Goal: Task Accomplishment & Management: Complete application form

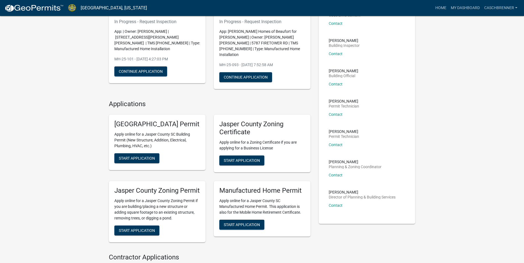
scroll to position [55, 0]
click at [144, 232] on span "Start Application" at bounding box center [137, 230] width 36 height 4
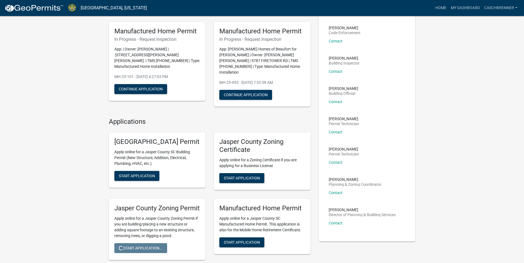
scroll to position [28, 0]
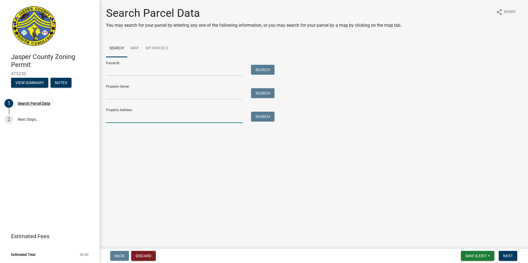
click at [131, 120] on input "Property Address:" at bounding box center [174, 117] width 137 height 11
click at [127, 94] on input "Property Owner:" at bounding box center [174, 93] width 137 height 11
click at [129, 71] on input "Parcel ID:" at bounding box center [174, 70] width 137 height 11
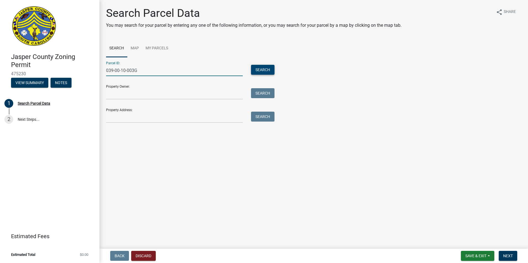
type input "039-00-10-003G"
click at [259, 72] on button "Search" at bounding box center [262, 70] width 23 height 10
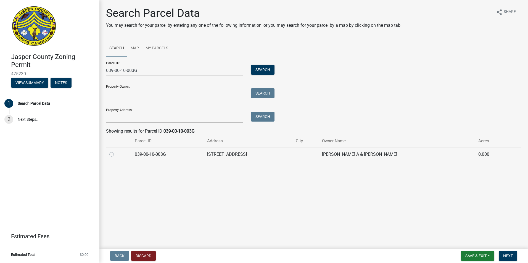
click at [114, 155] on div at bounding box center [118, 154] width 19 height 7
click at [116, 151] on label at bounding box center [116, 151] width 0 height 0
click at [116, 155] on input "radio" at bounding box center [118, 153] width 4 height 4
radio input "true"
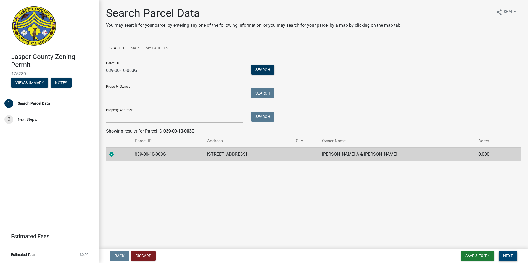
click at [508, 255] on span "Next" at bounding box center [508, 256] width 10 height 4
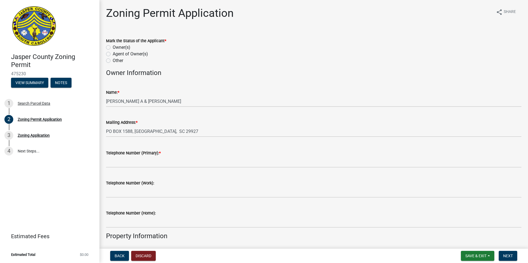
click at [118, 53] on label "Agent of Owner(s)" at bounding box center [130, 54] width 35 height 7
click at [116, 53] on input "Agent of Owner(s)" at bounding box center [115, 53] width 4 height 4
radio input "true"
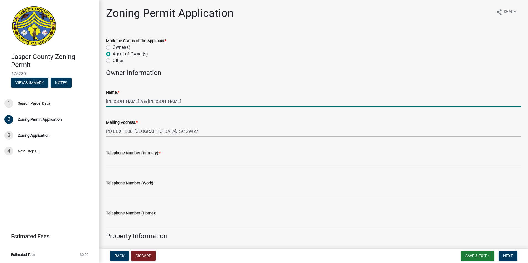
drag, startPoint x: 182, startPoint y: 100, endPoint x: 101, endPoint y: 106, distance: 80.9
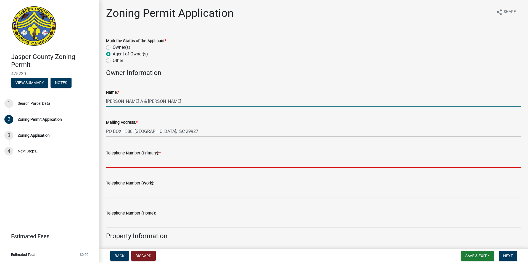
click at [129, 163] on input "Telephone Number (Primary): *" at bounding box center [313, 162] width 415 height 11
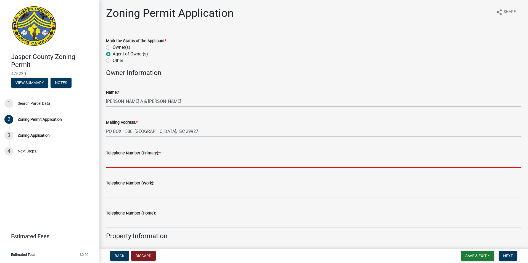
type input "8438466694"
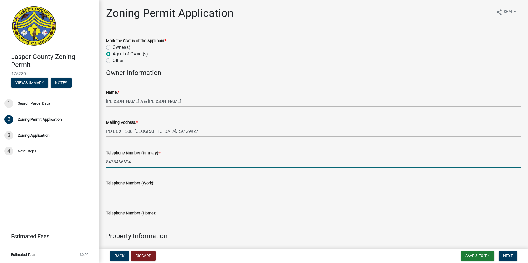
type input "[GEOGRAPHIC_DATA]"
type input "[STREET_ADDRESS][PERSON_NAME]"
type input "8438466694"
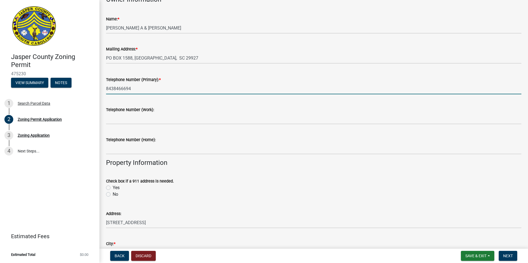
scroll to position [83, 0]
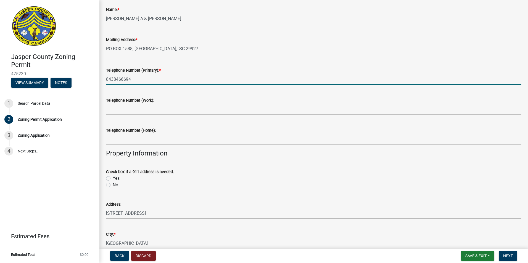
click at [108, 186] on div "No" at bounding box center [313, 185] width 415 height 7
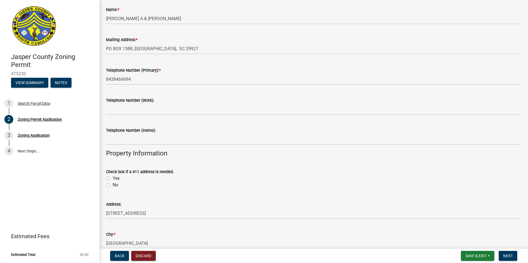
click at [113, 186] on label "No" at bounding box center [116, 185] width 6 height 7
click at [113, 185] on input "No" at bounding box center [115, 184] width 4 height 4
radio input "true"
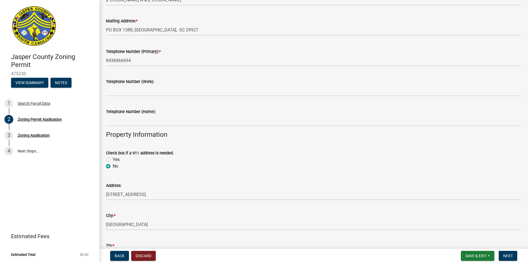
scroll to position [110, 0]
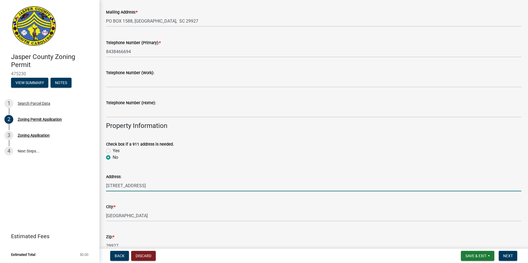
click at [114, 186] on input "[STREET_ADDRESS]" at bounding box center [313, 185] width 415 height 11
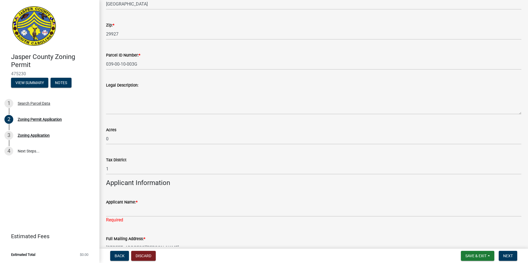
scroll to position [331, 0]
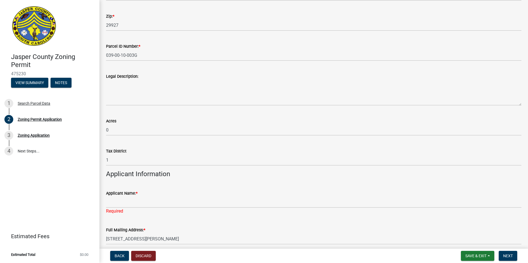
type input "[STREET_ADDRESS]"
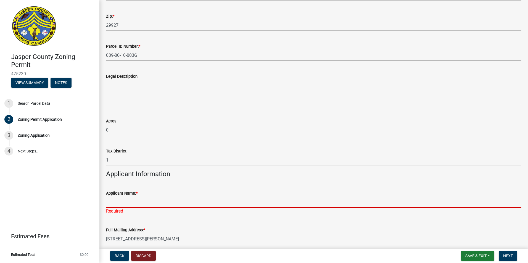
click at [121, 201] on input "Applicant Name: *" at bounding box center [313, 202] width 415 height 11
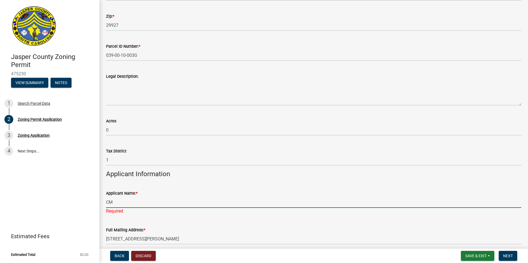
type input "C"
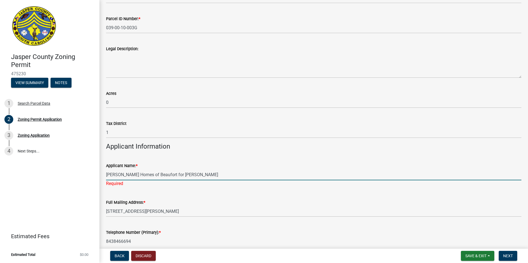
scroll to position [386, 0]
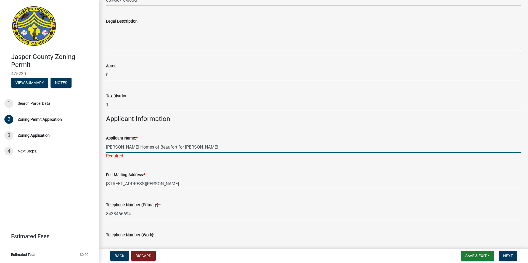
type input "[PERSON_NAME] Homes of Beaufort for [PERSON_NAME]"
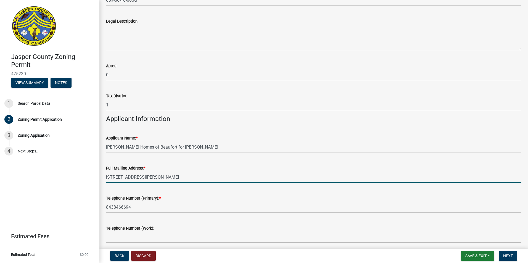
drag, startPoint x: 193, startPoint y: 183, endPoint x: 100, endPoint y: 193, distance: 94.1
click at [98, 193] on div "[GEOGRAPHIC_DATA] Zoning Permit 475230 View Summary Notes 1 Search Parcel Data …" at bounding box center [264, 131] width 528 height 263
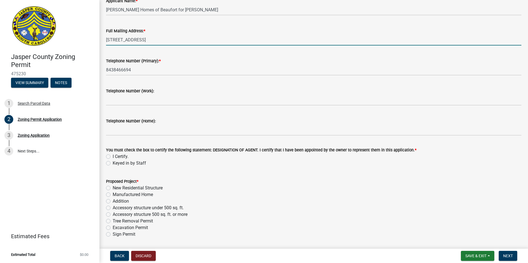
scroll to position [524, 0]
type input "[STREET_ADDRESS]"
click at [113, 157] on label "I Certify." at bounding box center [121, 156] width 16 height 7
click at [113, 157] on input "I Certify." at bounding box center [115, 155] width 4 height 4
radio input "true"
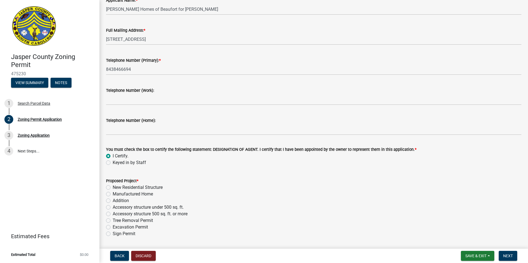
click at [125, 195] on label "Manufactured Home" at bounding box center [133, 194] width 40 height 7
click at [116, 195] on input "Manufactured Home" at bounding box center [115, 193] width 4 height 4
radio input "true"
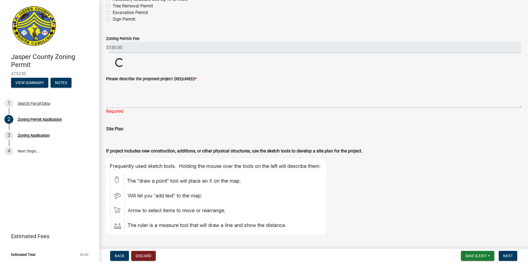
scroll to position [745, 0]
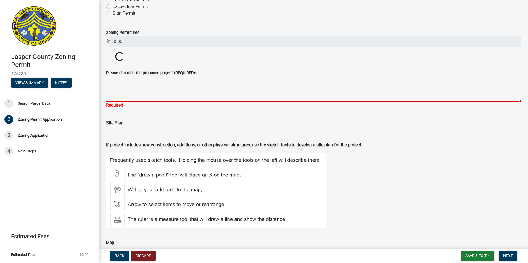
click at [126, 96] on textarea "Please describe the proposed project (REQUIRED) *" at bounding box center [313, 89] width 415 height 26
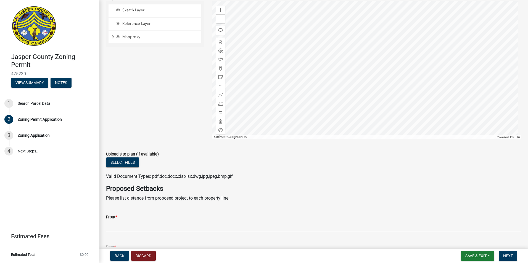
scroll to position [994, 0]
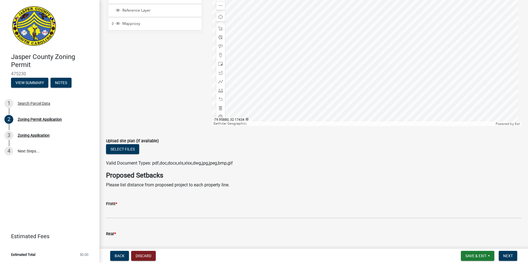
type textarea "Replacement MBH"
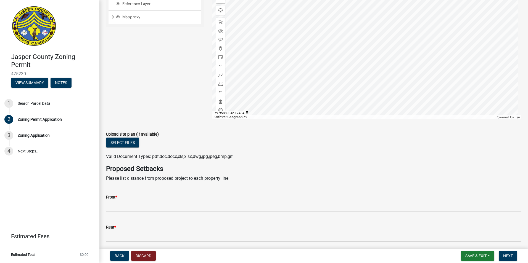
scroll to position [987, 0]
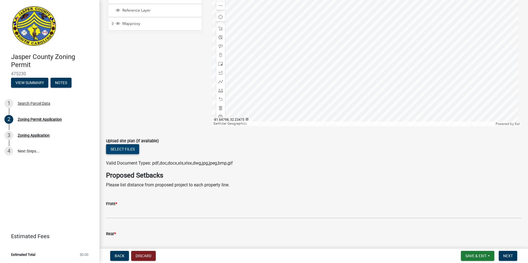
click at [119, 150] on button "Select files" at bounding box center [122, 149] width 33 height 10
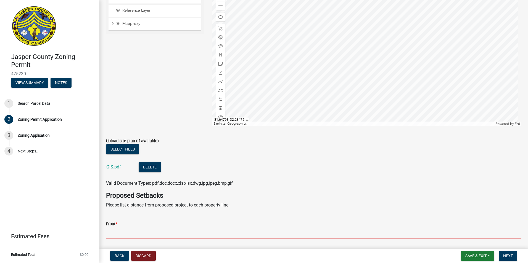
click at [120, 232] on input "Front *" at bounding box center [313, 232] width 415 height 11
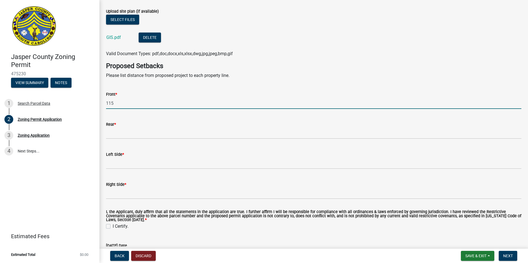
scroll to position [1125, 0]
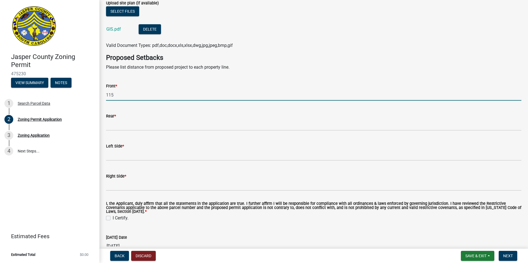
type input "115"
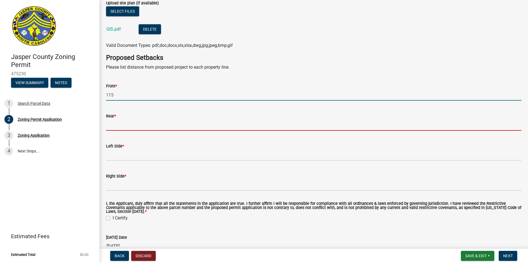
click at [114, 126] on input "Rear *" at bounding box center [313, 125] width 415 height 11
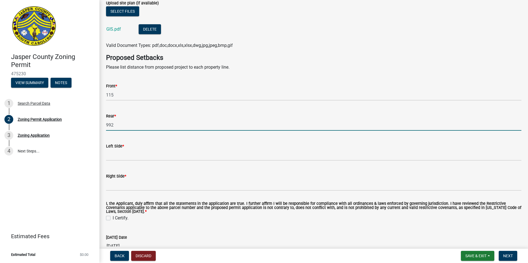
type input "992"
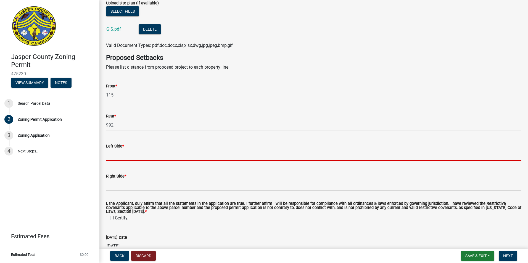
click at [112, 158] on input "Left Side *" at bounding box center [313, 155] width 415 height 11
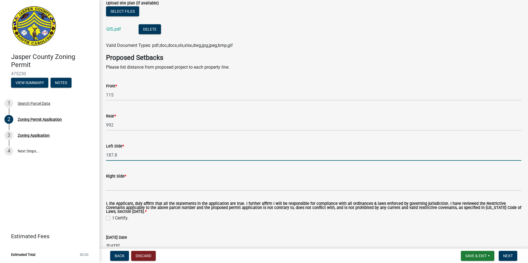
type input "187.8"
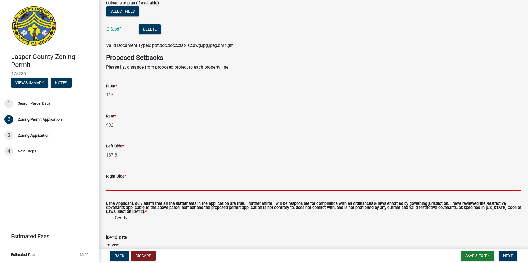
click at [107, 190] on input "Right Side *" at bounding box center [313, 185] width 415 height 11
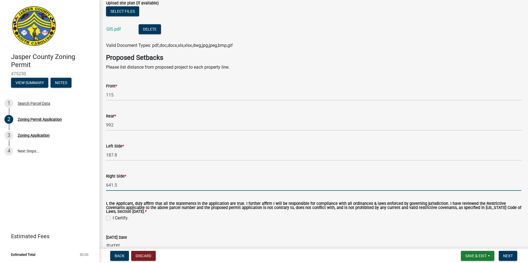
type input "641.5"
click at [113, 216] on label "I Certify." at bounding box center [121, 218] width 16 height 7
click at [113, 216] on input "I Certify." at bounding box center [115, 217] width 4 height 4
checkbox input "true"
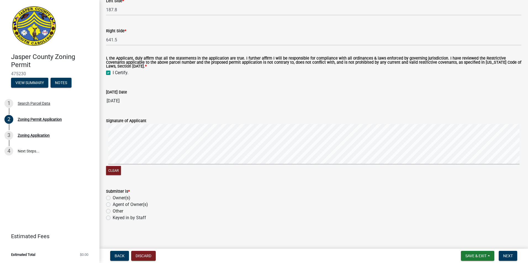
scroll to position [1272, 0]
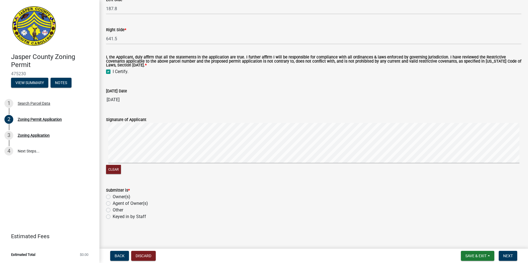
click at [115, 205] on label "Agent of Owner(s)" at bounding box center [130, 203] width 35 height 7
click at [115, 204] on input "Agent of Owner(s)" at bounding box center [115, 202] width 4 height 4
radio input "true"
click at [505, 256] on span "Next" at bounding box center [508, 256] width 10 height 4
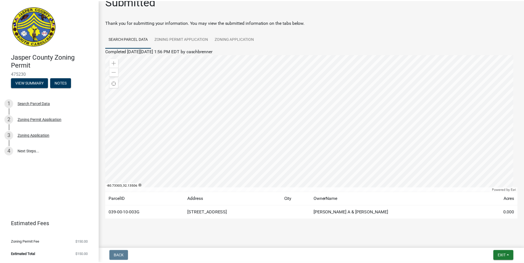
scroll to position [17, 0]
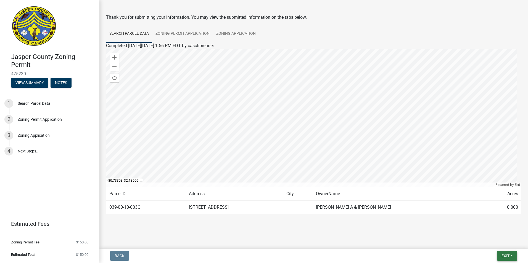
click at [503, 258] on span "Exit" at bounding box center [505, 256] width 8 height 4
click at [493, 240] on button "Save & Exit" at bounding box center [495, 241] width 44 height 13
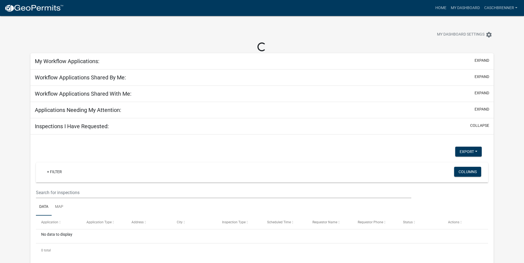
select select "2: 50"
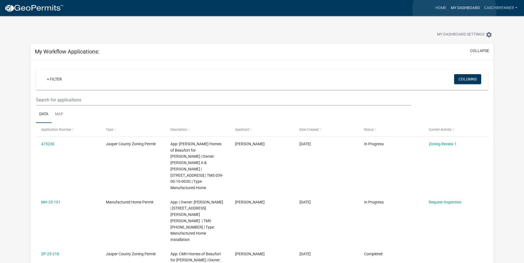
click at [454, 10] on link "My Dashboard" at bounding box center [464, 8] width 33 height 10
click at [454, 6] on link "My Dashboard" at bounding box center [464, 8] width 33 height 10
click at [441, 6] on link "Home" at bounding box center [440, 8] width 15 height 10
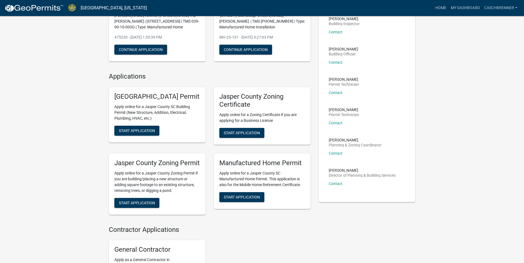
scroll to position [83, 0]
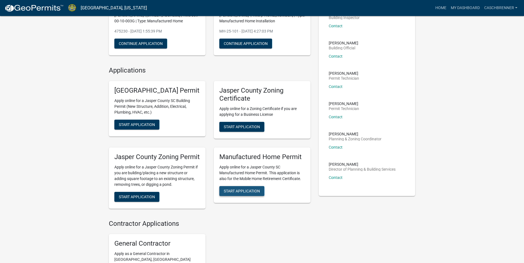
click at [245, 193] on span "Start Application" at bounding box center [242, 191] width 36 height 4
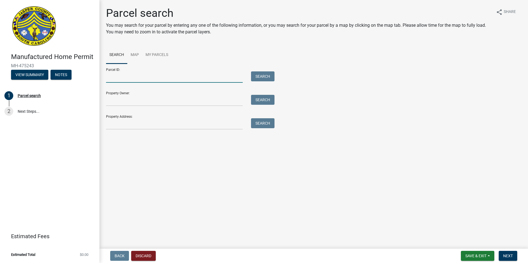
click at [125, 80] on input "Parcel ID:" at bounding box center [174, 76] width 137 height 11
type input "039-00-10-003G"
click at [266, 73] on button "Search" at bounding box center [262, 76] width 23 height 10
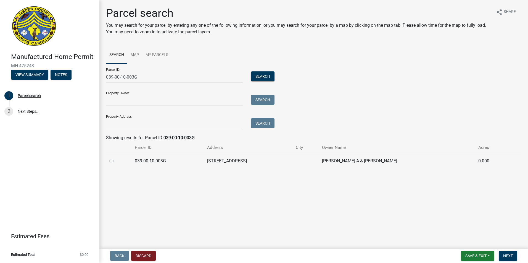
click at [116, 158] on label at bounding box center [116, 158] width 0 height 0
click at [116, 161] on input "radio" at bounding box center [118, 160] width 4 height 4
radio input "true"
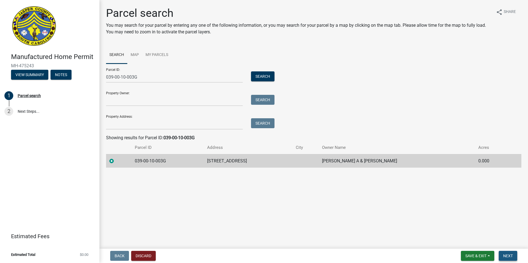
click at [504, 254] on span "Next" at bounding box center [508, 256] width 10 height 4
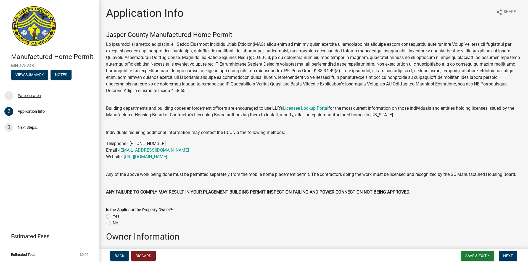
click at [110, 227] on div "No" at bounding box center [313, 223] width 415 height 7
click at [113, 227] on label "No" at bounding box center [116, 223] width 6 height 7
click at [113, 224] on input "No" at bounding box center [115, 222] width 4 height 4
radio input "true"
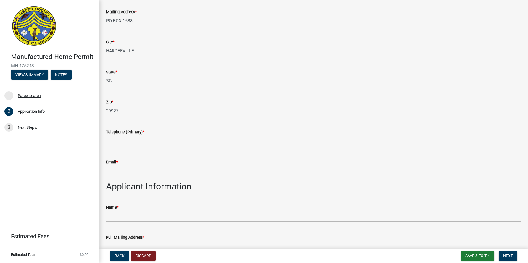
scroll to position [276, 0]
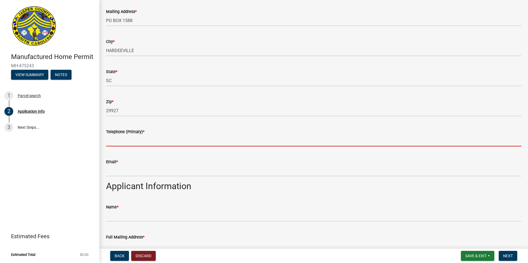
click at [132, 147] on input "Telephone (Primary) *" at bounding box center [313, 140] width 415 height 11
type input "8438466694"
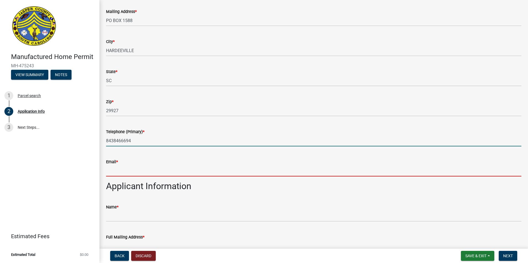
type input "[EMAIL_ADDRESS][DOMAIN_NAME]"
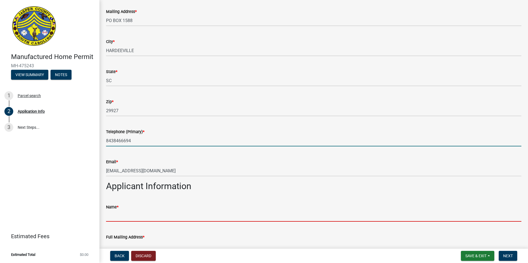
type input "[PERSON_NAME] or [PERSON_NAME]"
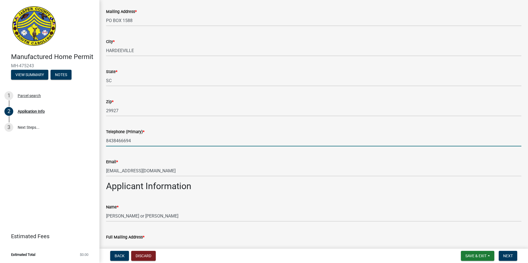
type input "[STREET_ADDRESS][PERSON_NAME]"
type input "8438466694"
type input "[EMAIL_ADDRESS][DOMAIN_NAME]"
type input "[GEOGRAPHIC_DATA]"
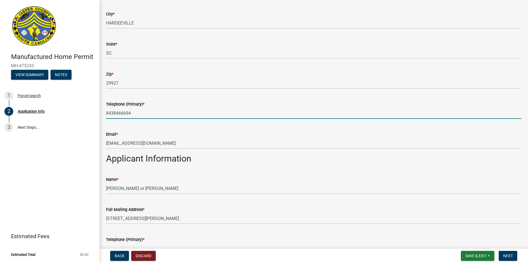
scroll to position [331, 0]
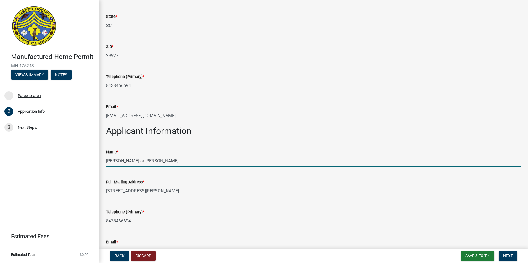
drag, startPoint x: 174, startPoint y: 166, endPoint x: 99, endPoint y: 181, distance: 76.1
click at [99, 181] on div "Manufactured Home Permit MH-475243 View Summary Notes 1 Parcel search 2 Applica…" at bounding box center [264, 131] width 528 height 263
type input "[PERSON_NAME] Homes of Beaufort for [PERSON_NAME]"
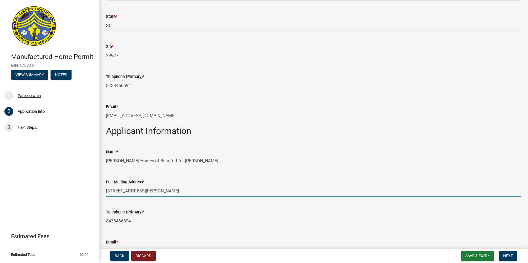
drag, startPoint x: 185, startPoint y: 203, endPoint x: 94, endPoint y: 218, distance: 92.6
click at [94, 218] on div "Manufactured Home Permit MH-475243 View Summary Notes 1 Parcel search 2 Applica…" at bounding box center [264, 131] width 528 height 263
type input "[STREET_ADDRESS]"
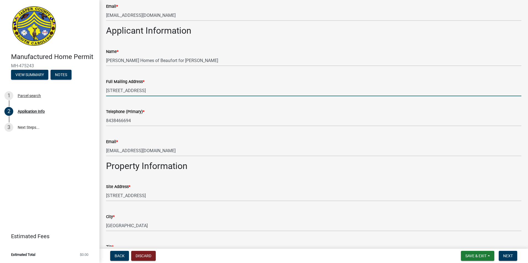
scroll to position [442, 0]
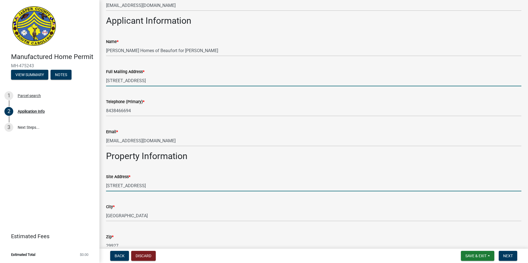
click at [116, 192] on input "[STREET_ADDRESS]" at bounding box center [313, 185] width 415 height 11
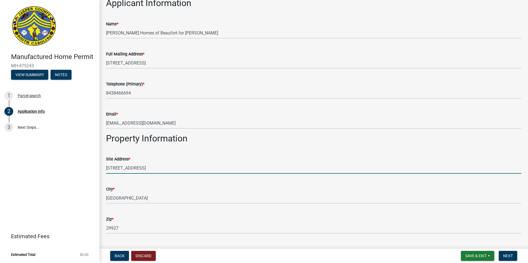
scroll to position [469, 0]
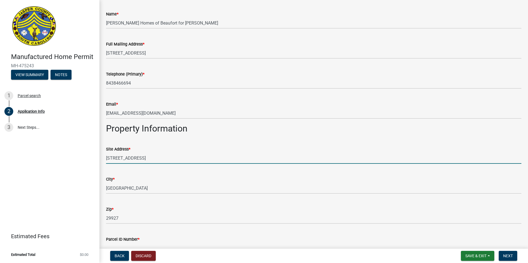
type input "[STREET_ADDRESS]"
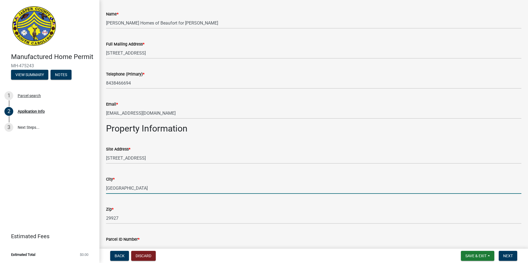
drag, startPoint x: 123, startPoint y: 198, endPoint x: 72, endPoint y: 209, distance: 52.6
click at [72, 209] on div "Manufactured Home Permit MH-475243 View Summary Notes 1 Parcel search 2 Applica…" at bounding box center [264, 131] width 528 height 263
type input "[GEOGRAPHIC_DATA]"
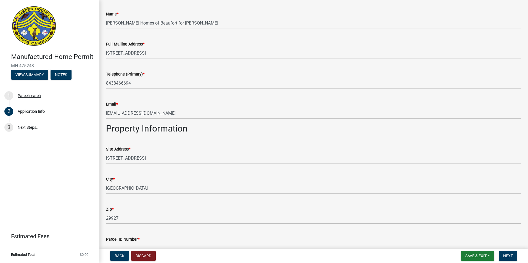
scroll to position [558, 0]
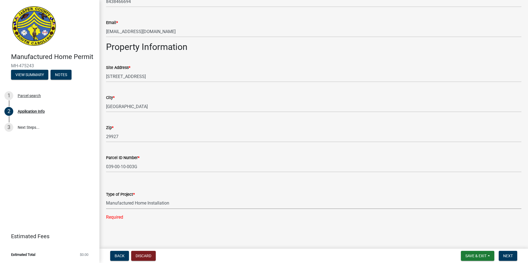
select select "00748aa1-56c2-4786-b7ff-9b3cb1d8d455"
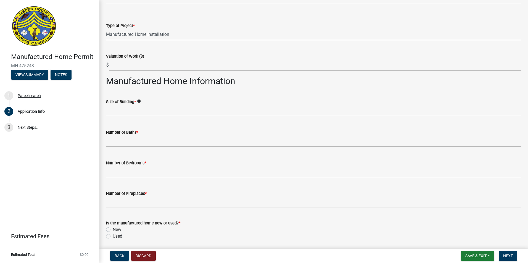
scroll to position [723, 0]
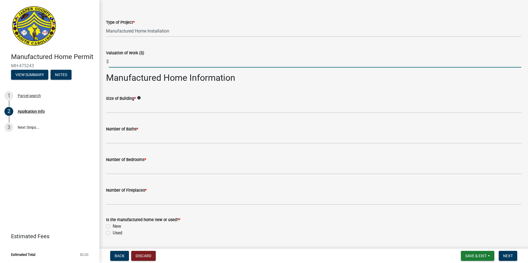
click at [120, 68] on input "text" at bounding box center [315, 61] width 412 height 11
type input "32700"
type input "1140"
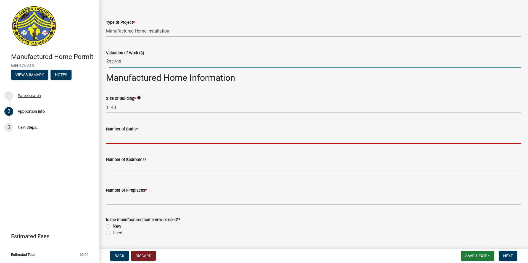
type input "2"
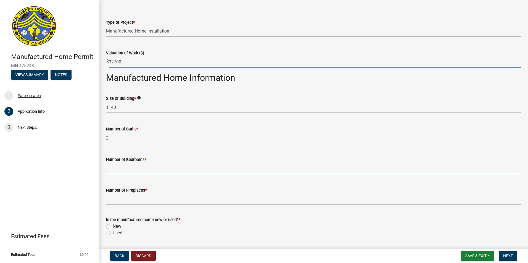
type input "3"
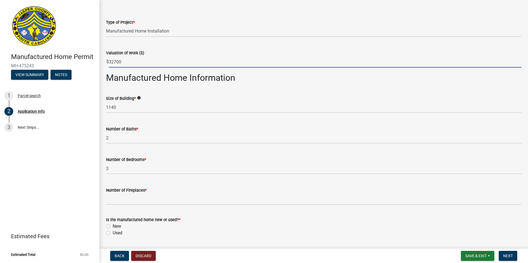
type input "0"
type input "16x76"
type input "white"
type input "Black"
type input "1"
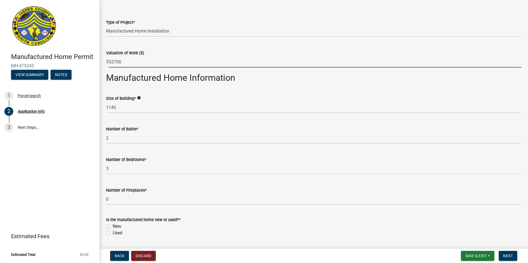
type input "2025"
type input "cmh/ultra a plus"
type input "OHC035626NCABAC"
type input "CMH Homes, Inc."
type input "[PERSON_NAME] or [PERSON_NAME]"
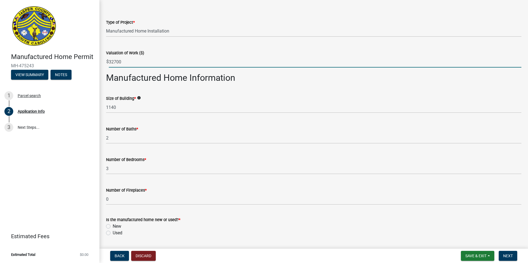
type input "11696"
type input "SC"
type input "[STREET_ADDRESS][PERSON_NAME]"
type input "[EMAIL_ADDRESS][DOMAIN_NAME]"
type input "8438466694"
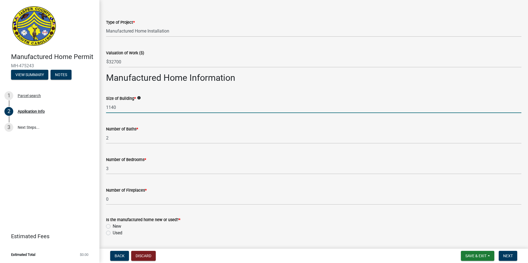
drag, startPoint x: 123, startPoint y: 112, endPoint x: 100, endPoint y: 118, distance: 23.4
click at [100, 118] on div "Application Info share Share Jasper County Manufactured Home Permit Building de…" at bounding box center [313, 198] width 428 height 1831
type input "1216"
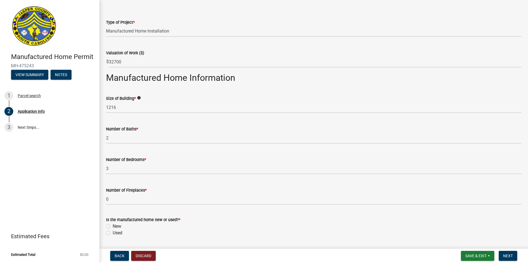
click at [112, 230] on div "New" at bounding box center [313, 226] width 415 height 7
click at [113, 230] on label "New" at bounding box center [117, 226] width 9 height 7
click at [113, 227] on input "New" at bounding box center [115, 225] width 4 height 4
radio input "true"
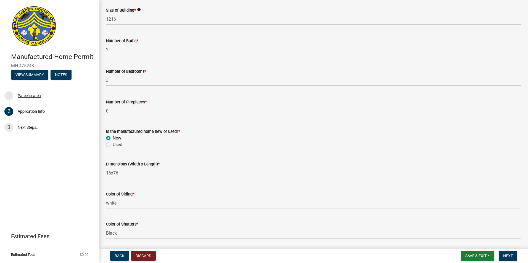
scroll to position [834, 0]
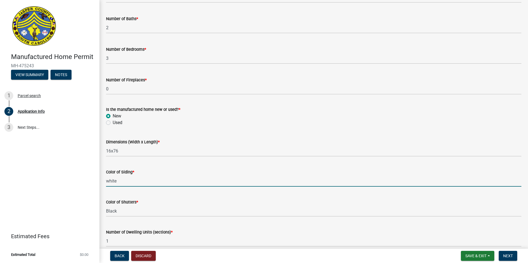
drag, startPoint x: 118, startPoint y: 189, endPoint x: 105, endPoint y: 190, distance: 13.0
click at [105, 187] on div "Color of Siding * white" at bounding box center [313, 174] width 423 height 26
drag, startPoint x: 121, startPoint y: 185, endPoint x: 102, endPoint y: 192, distance: 19.6
click at [99, 193] on div "Manufactured Home Permit MH-475243 View Summary Notes 1 Parcel search 2 Applica…" at bounding box center [264, 131] width 528 height 263
type input "Grey"
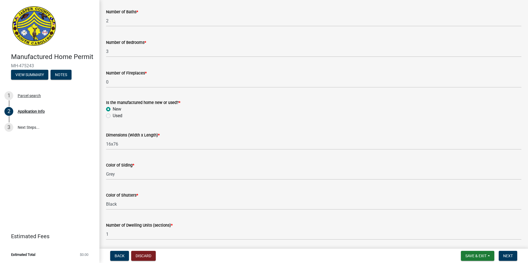
scroll to position [989, 0]
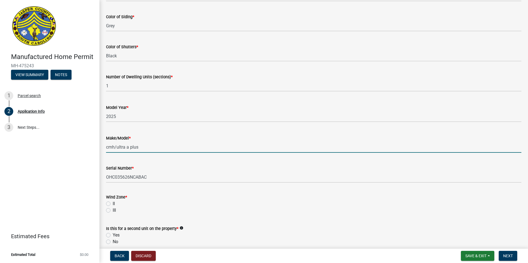
drag, startPoint x: 145, startPoint y: 152, endPoint x: 72, endPoint y: 178, distance: 77.2
click at [66, 174] on div "Manufactured Home Permit MH-475243 View Summary Notes 1 Parcel search 2 Applica…" at bounding box center [264, 131] width 528 height 263
type input "CMH/ [PERSON_NAME]"
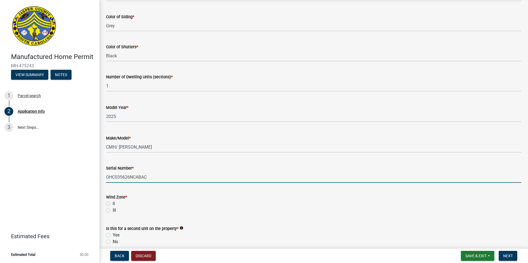
type input "B"
type input "CBC055250ALAC"
click at [113, 207] on label "II" at bounding box center [114, 204] width 2 height 7
click at [113, 204] on input "II" at bounding box center [115, 203] width 4 height 4
radio input "true"
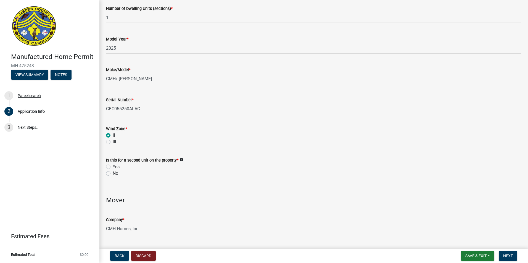
scroll to position [1072, 0]
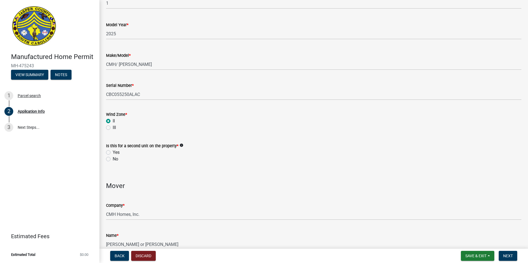
click at [113, 156] on label "Yes" at bounding box center [116, 152] width 7 height 7
click at [113, 153] on input "Yes" at bounding box center [115, 151] width 4 height 4
radio input "true"
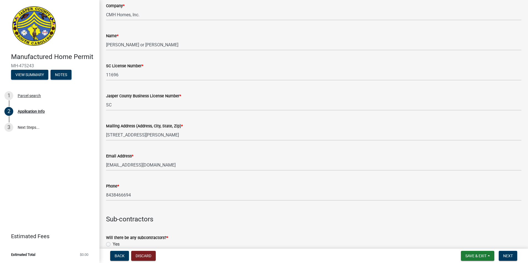
scroll to position [1320, 0]
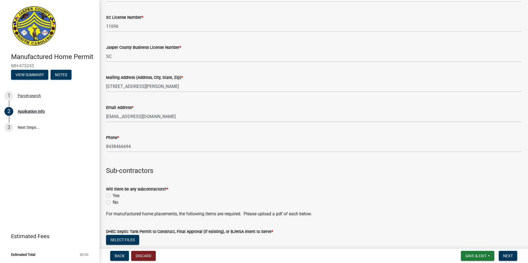
click at [106, 202] on div "Will there be any subcontractors? * Yes No" at bounding box center [313, 192] width 423 height 26
drag, startPoint x: 107, startPoint y: 203, endPoint x: 110, endPoint y: 202, distance: 4.0
click at [113, 199] on label "Yes" at bounding box center [116, 196] width 7 height 7
click at [113, 196] on input "Yes" at bounding box center [115, 195] width 4 height 4
radio input "true"
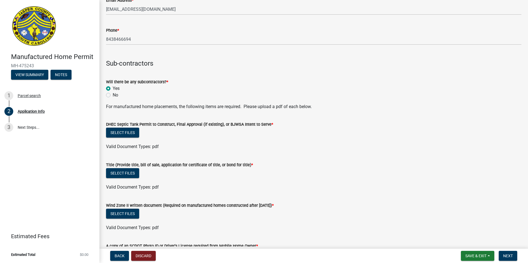
scroll to position [1431, 0]
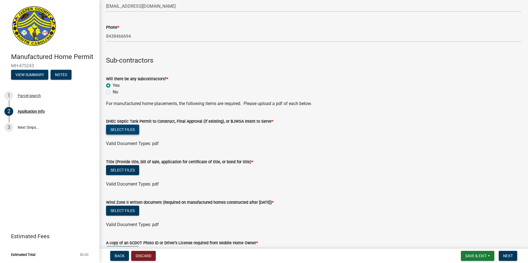
click at [121, 135] on button "Select files" at bounding box center [122, 130] width 33 height 10
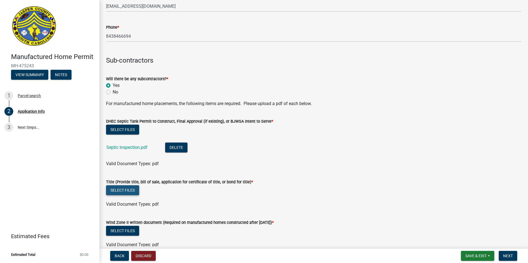
click at [121, 195] on button "Select files" at bounding box center [122, 190] width 33 height 10
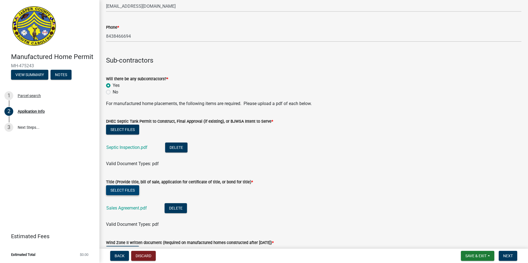
click at [135, 195] on button "Select files" at bounding box center [122, 190] width 33 height 10
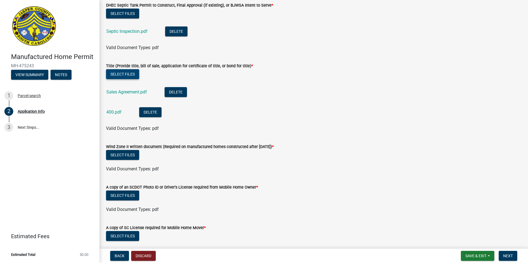
scroll to position [1569, 0]
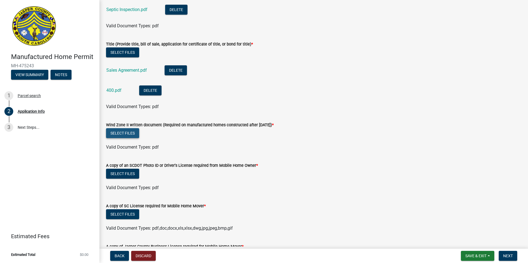
click at [114, 138] on button "Select files" at bounding box center [122, 133] width 33 height 10
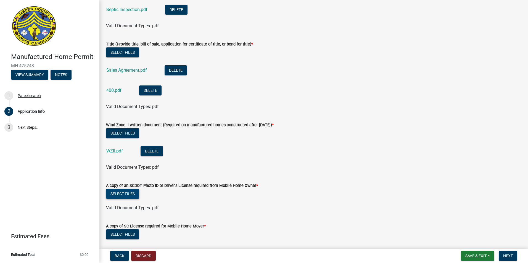
click at [129, 198] on button "Select files" at bounding box center [122, 194] width 33 height 10
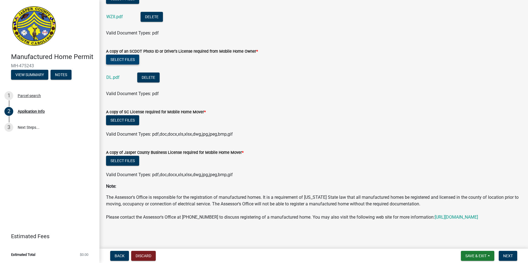
scroll to position [1707, 0]
click at [132, 121] on button "Select files" at bounding box center [122, 120] width 33 height 10
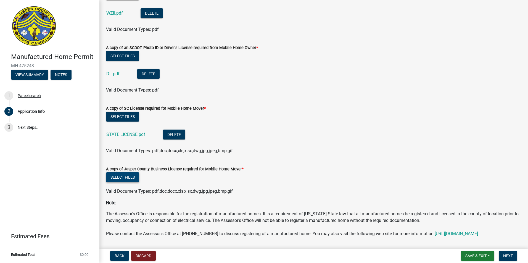
click at [119, 182] on button "Select files" at bounding box center [122, 178] width 33 height 10
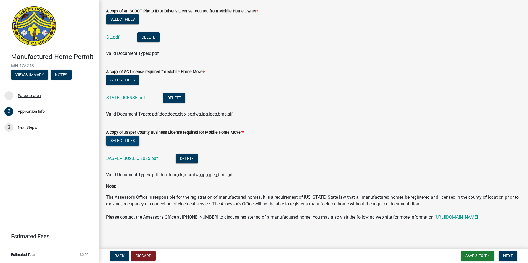
scroll to position [1757, 0]
click at [507, 258] on span "Next" at bounding box center [508, 256] width 10 height 4
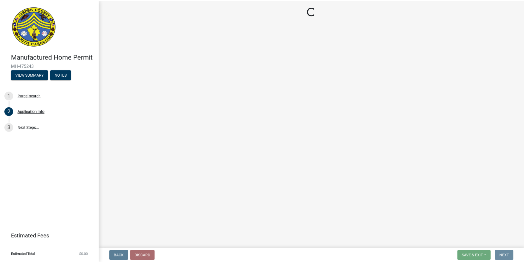
scroll to position [0, 0]
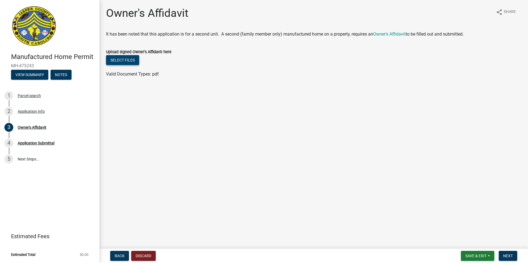
click at [117, 59] on button "Select files" at bounding box center [122, 60] width 33 height 10
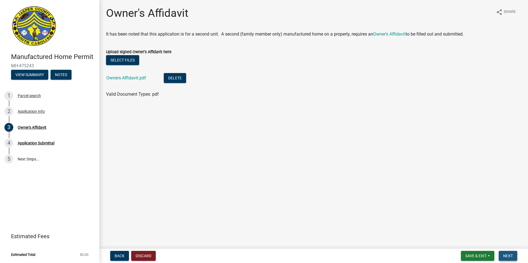
click at [507, 255] on span "Next" at bounding box center [508, 256] width 10 height 4
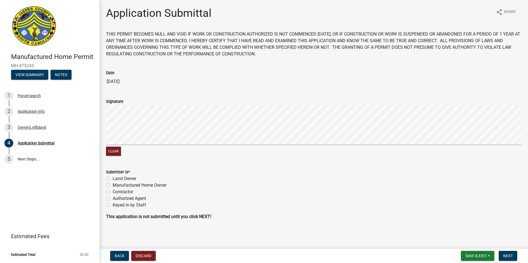
click at [136, 196] on label "Authorized Agent" at bounding box center [129, 198] width 33 height 7
click at [116, 196] on input "Authorized Agent" at bounding box center [115, 197] width 4 height 4
radio input "true"
click at [510, 255] on span "Next" at bounding box center [508, 256] width 10 height 4
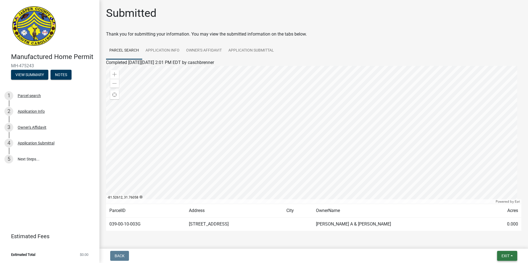
click at [509, 255] on span "Exit" at bounding box center [505, 256] width 8 height 4
click at [490, 241] on button "Save & Exit" at bounding box center [495, 241] width 44 height 13
